Goal: Find specific page/section: Find specific page/section

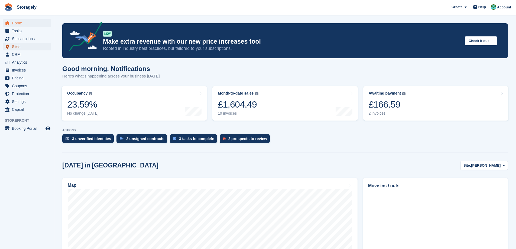
click at [19, 47] on span "Sites" at bounding box center [28, 47] width 33 height 8
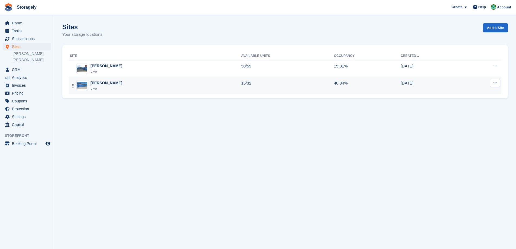
click at [116, 89] on div "Preston Live" at bounding box center [155, 85] width 171 height 11
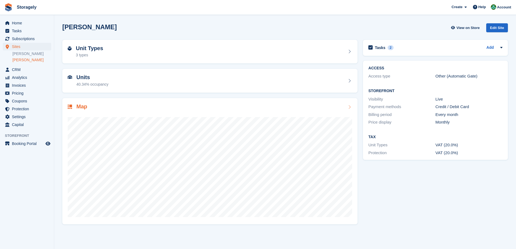
click at [115, 103] on div "Map" at bounding box center [210, 106] width 284 height 7
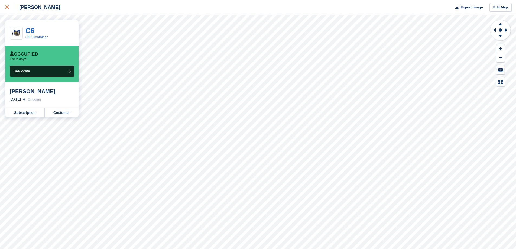
click at [4, 11] on link at bounding box center [7, 7] width 14 height 15
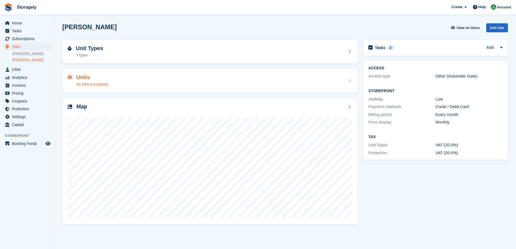
click at [176, 82] on div "Units 40.34% occupancy" at bounding box center [210, 80] width 284 height 13
